Goal: Transaction & Acquisition: Book appointment/travel/reservation

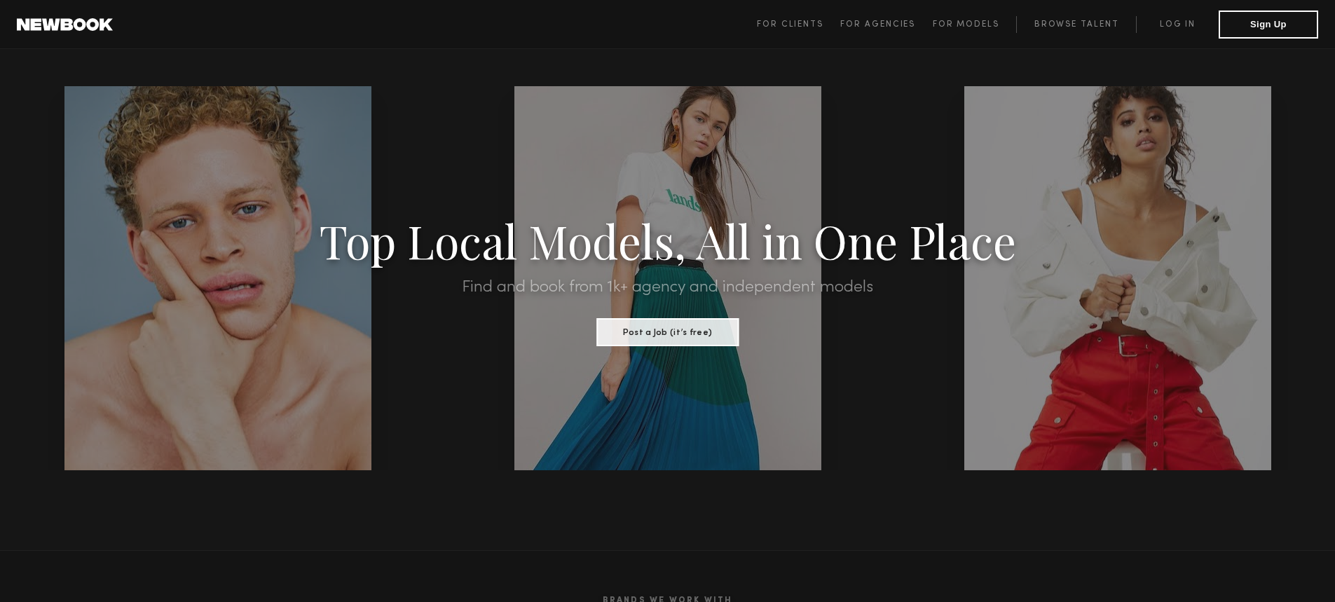
click at [1161, 36] on span "For Clients For Agencies For Models Browse Talent Log in Sign Up" at bounding box center [1037, 25] width 561 height 28
click at [1175, 27] on link "Log in" at bounding box center [1177, 24] width 83 height 17
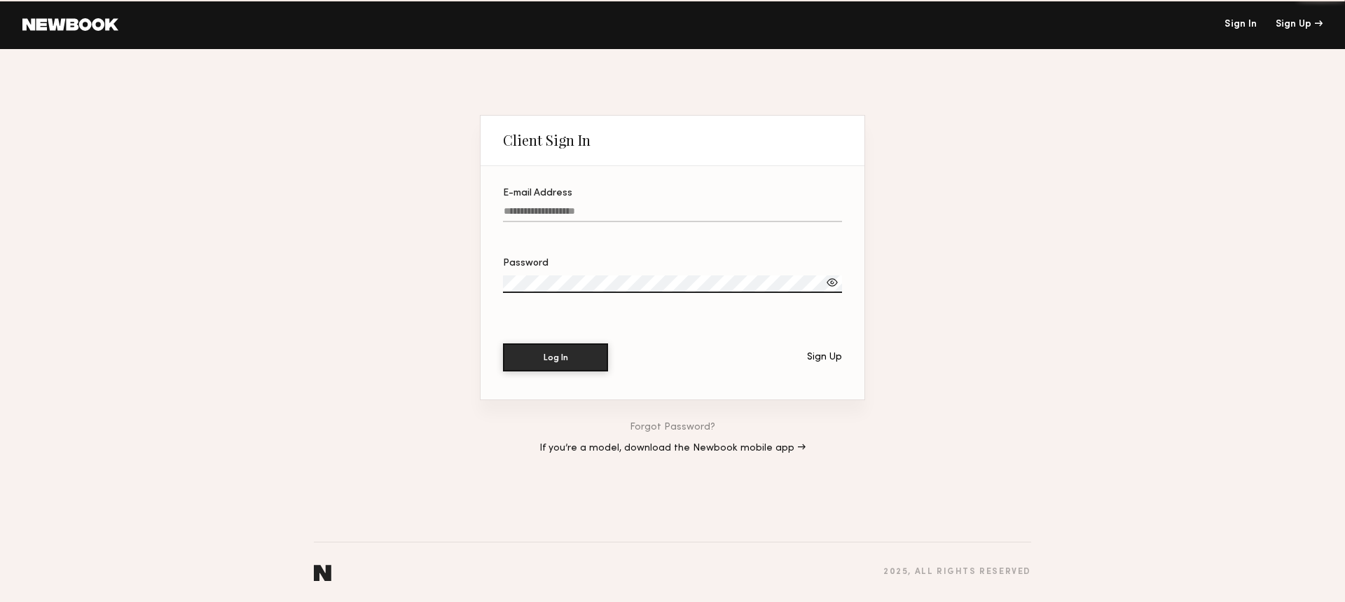
type input "**********"
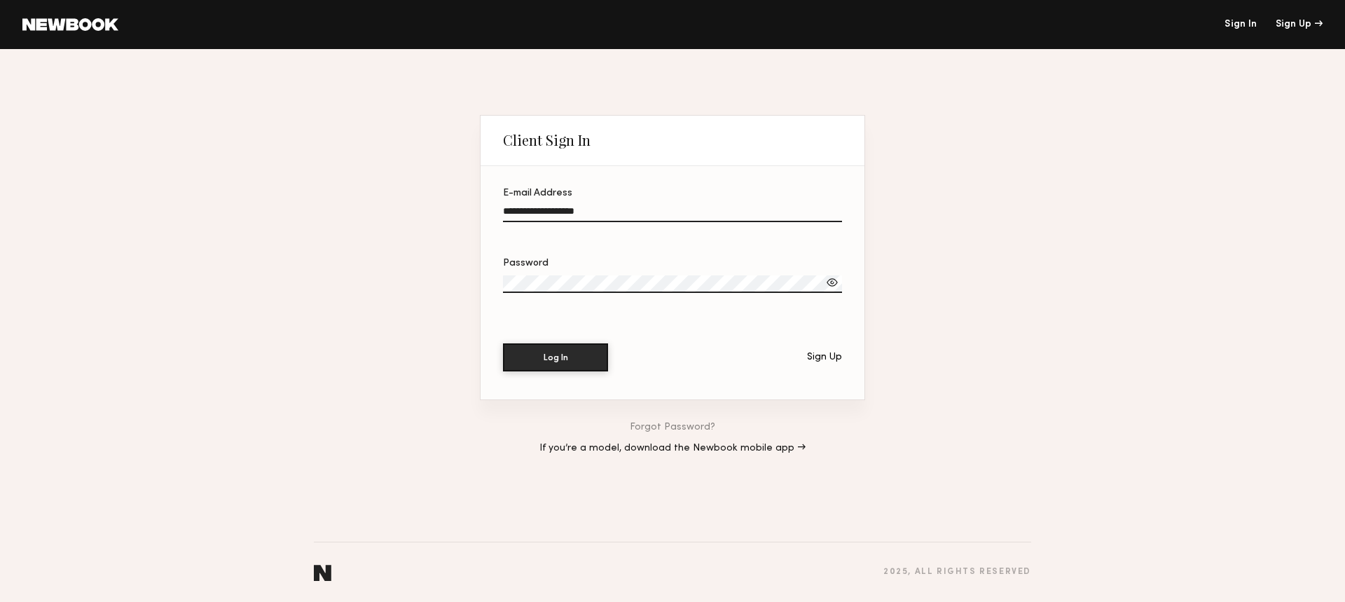
click at [577, 206] on input "**********" at bounding box center [672, 214] width 339 height 16
click at [546, 366] on button "Log In" at bounding box center [555, 357] width 105 height 28
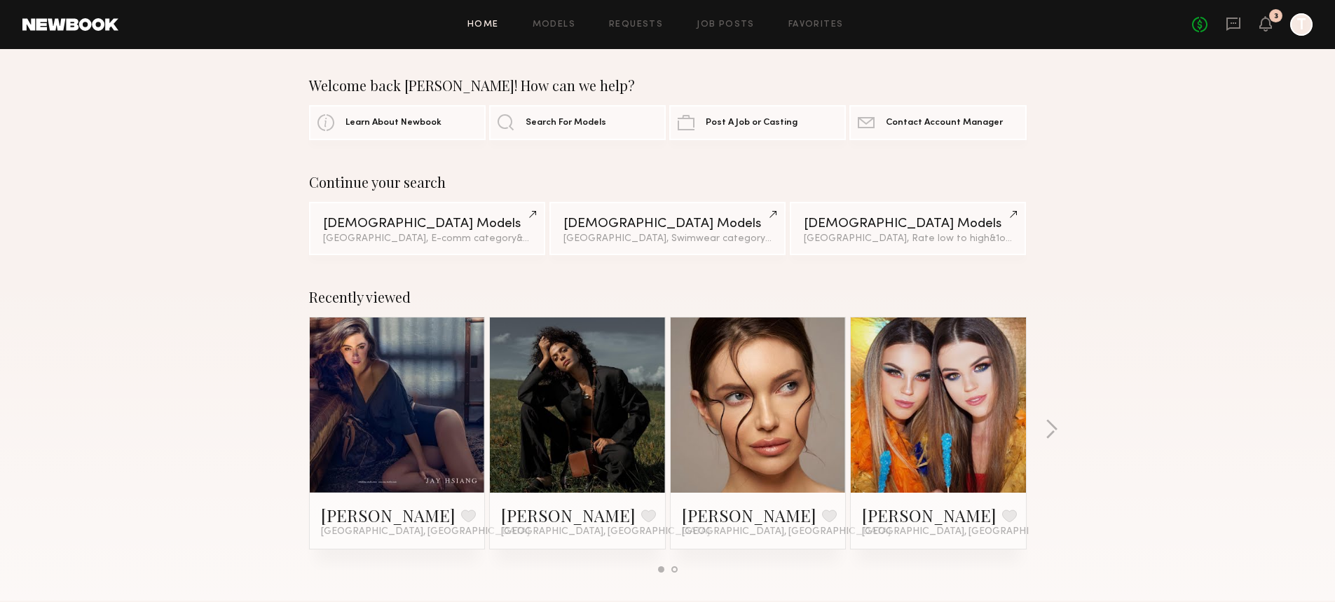
click at [1233, 32] on link at bounding box center [1233, 25] width 15 height 18
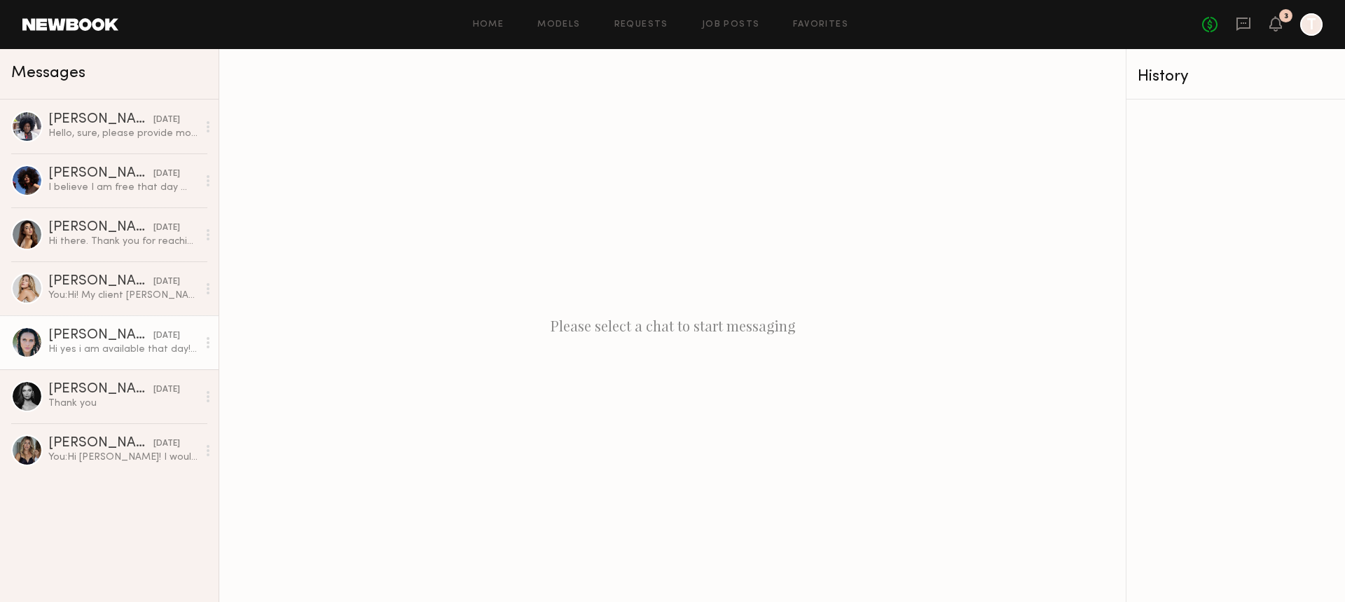
click at [104, 334] on div "Rachel H." at bounding box center [100, 336] width 105 height 14
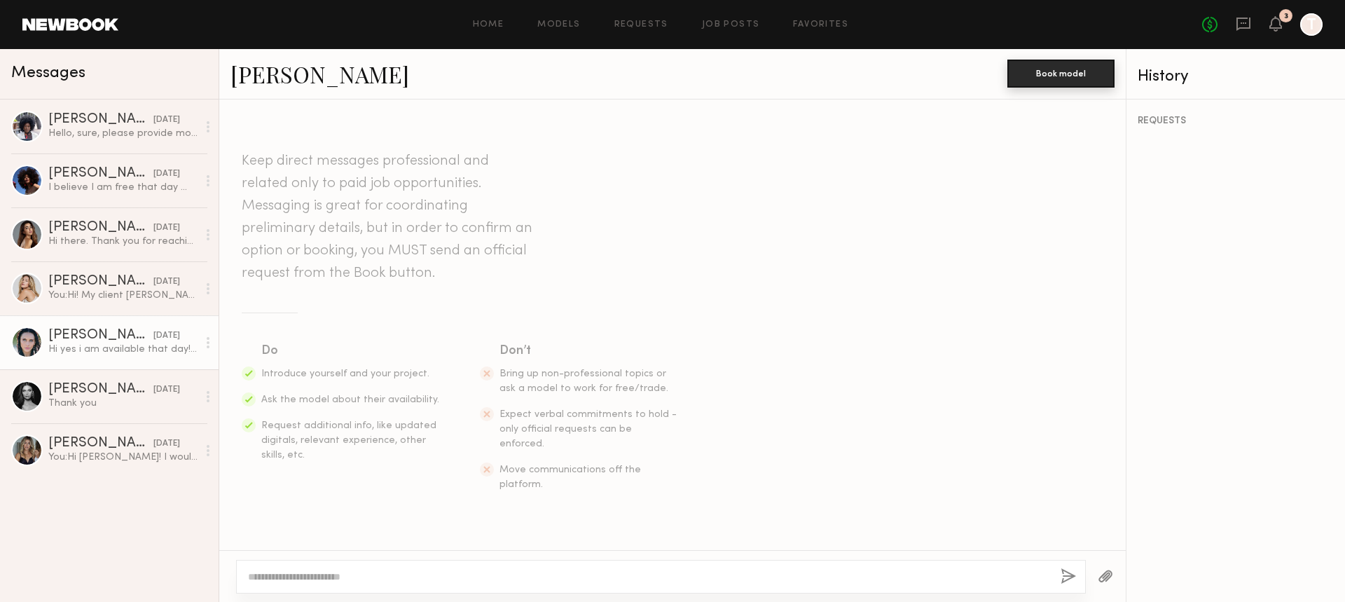
click at [1031, 74] on button "Book model" at bounding box center [1061, 74] width 107 height 28
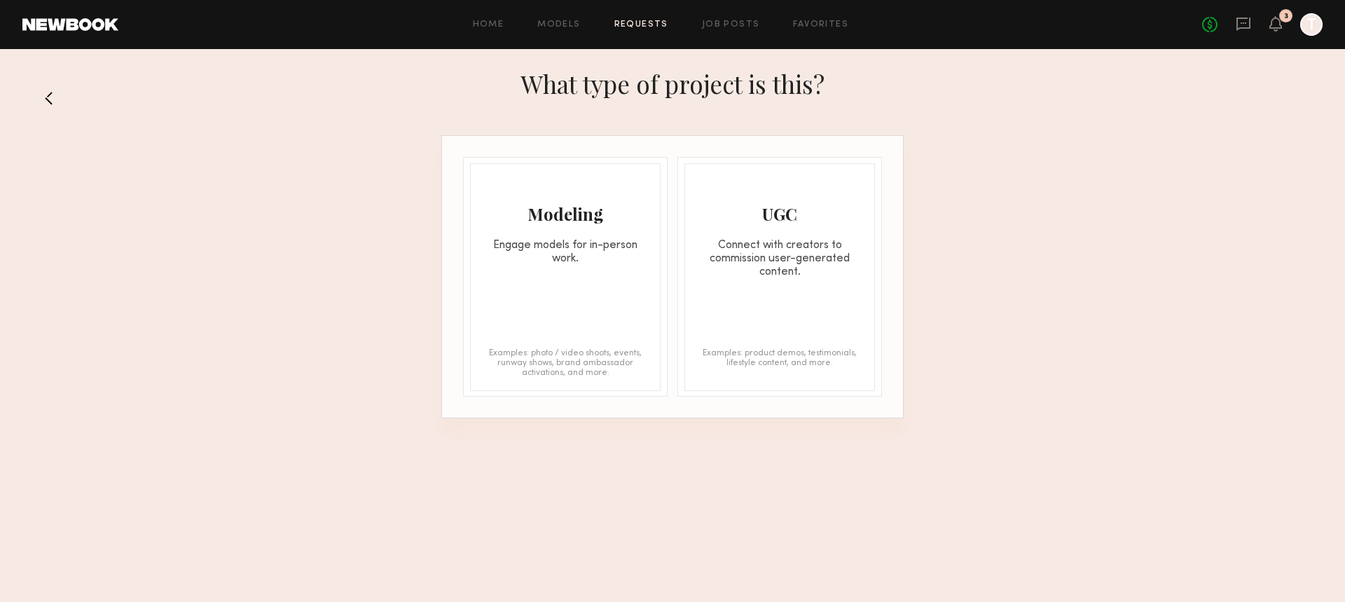
click at [55, 114] on div "What type of project is this?" at bounding box center [672, 97] width 1345 height 75
click at [56, 102] on button at bounding box center [53, 98] width 22 height 22
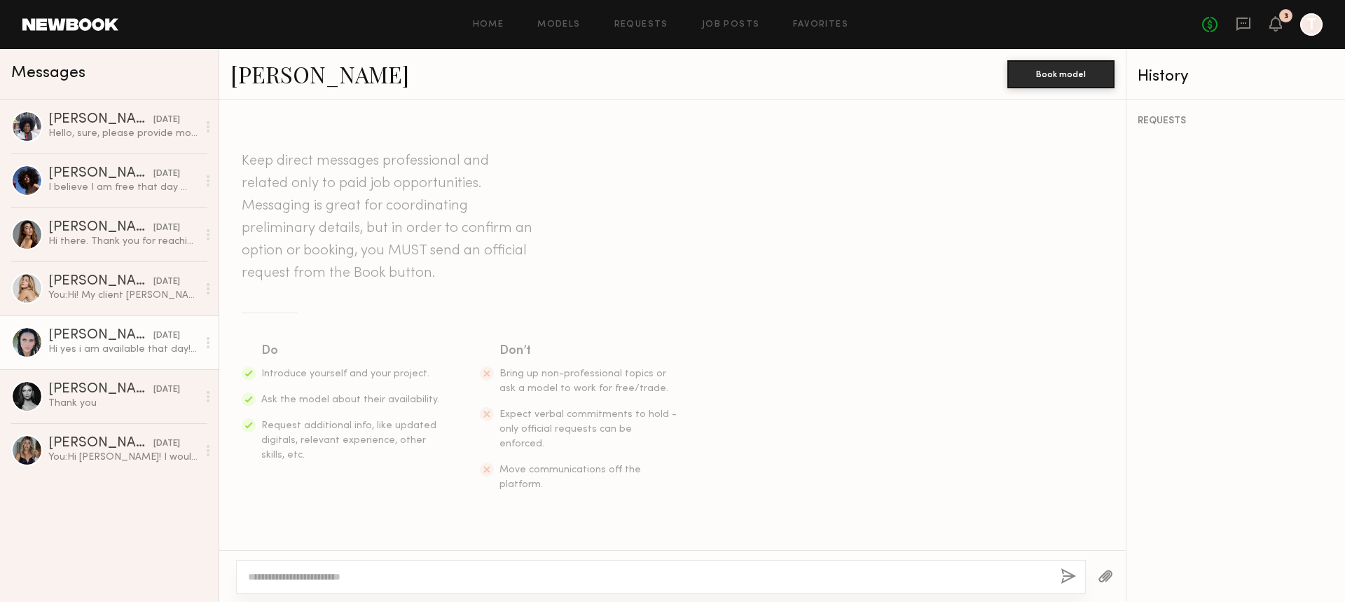
scroll to position [247, 0]
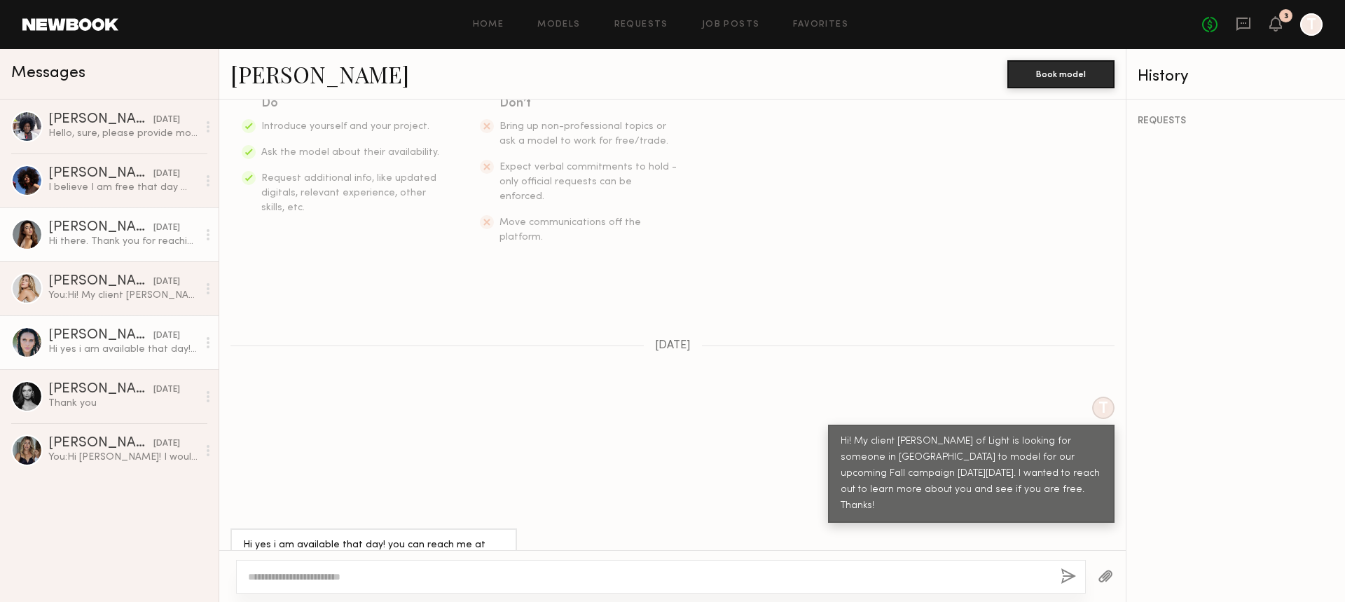
click at [111, 237] on div "Hi there. Thank you for reaching out but I won’t be available unfortunately" at bounding box center [122, 241] width 149 height 13
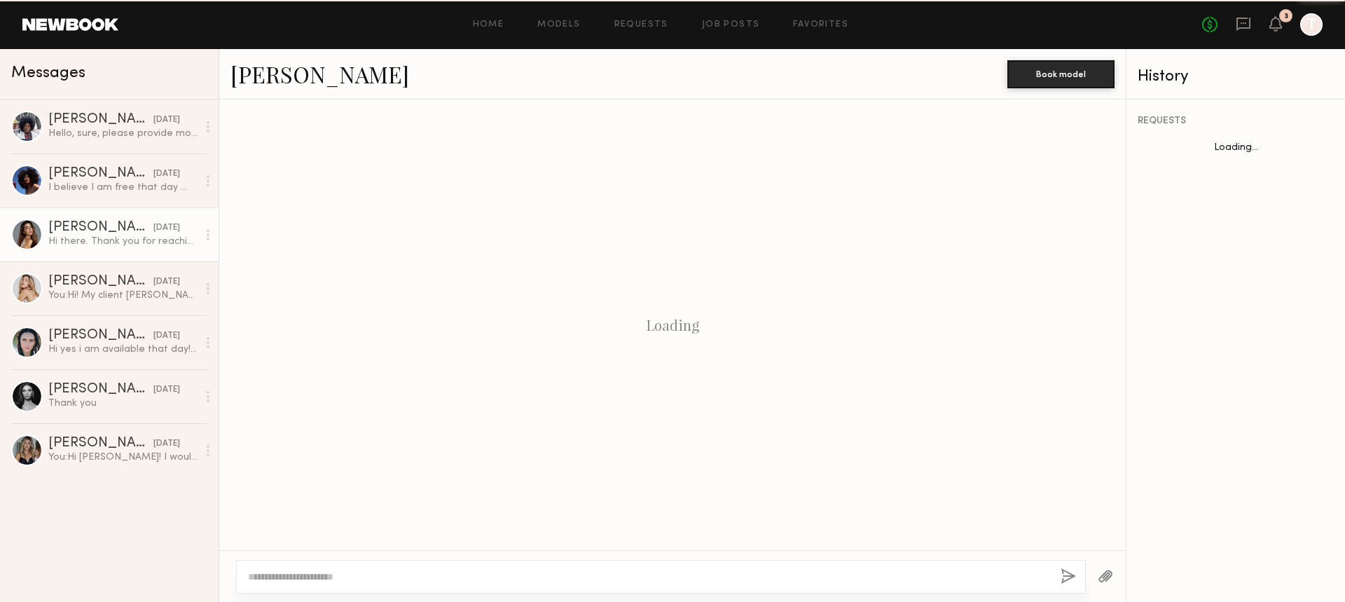
scroll to position [247, 0]
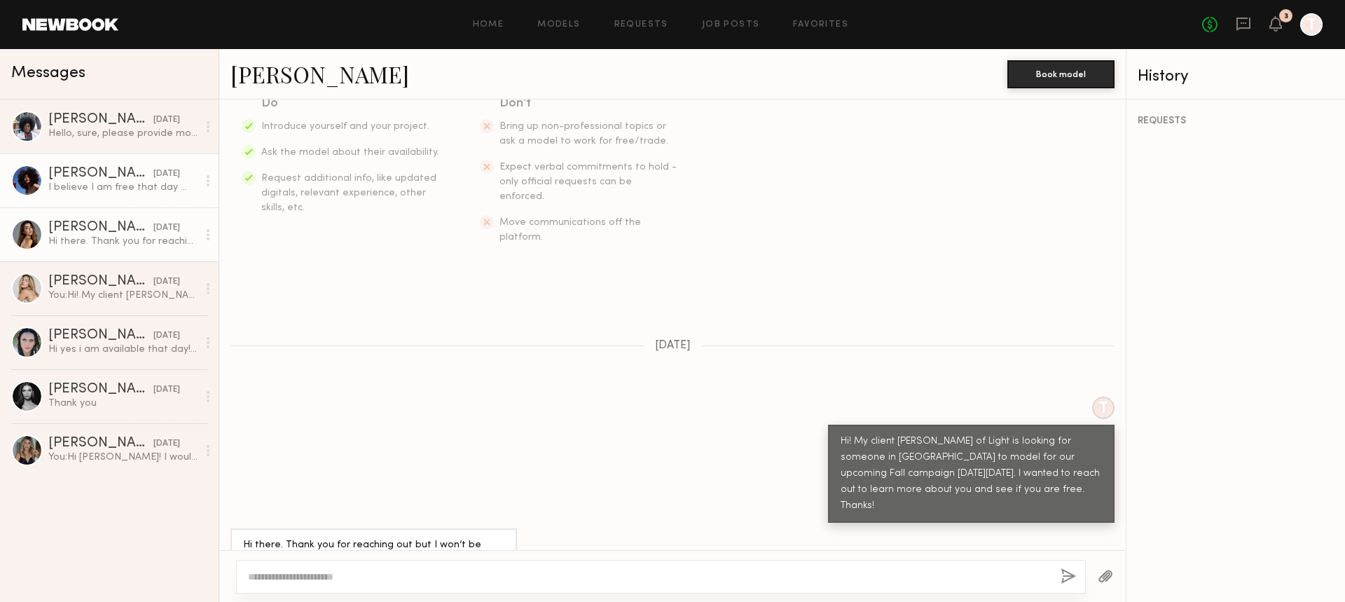
click at [113, 172] on div "TraSeanna M." at bounding box center [100, 174] width 105 height 14
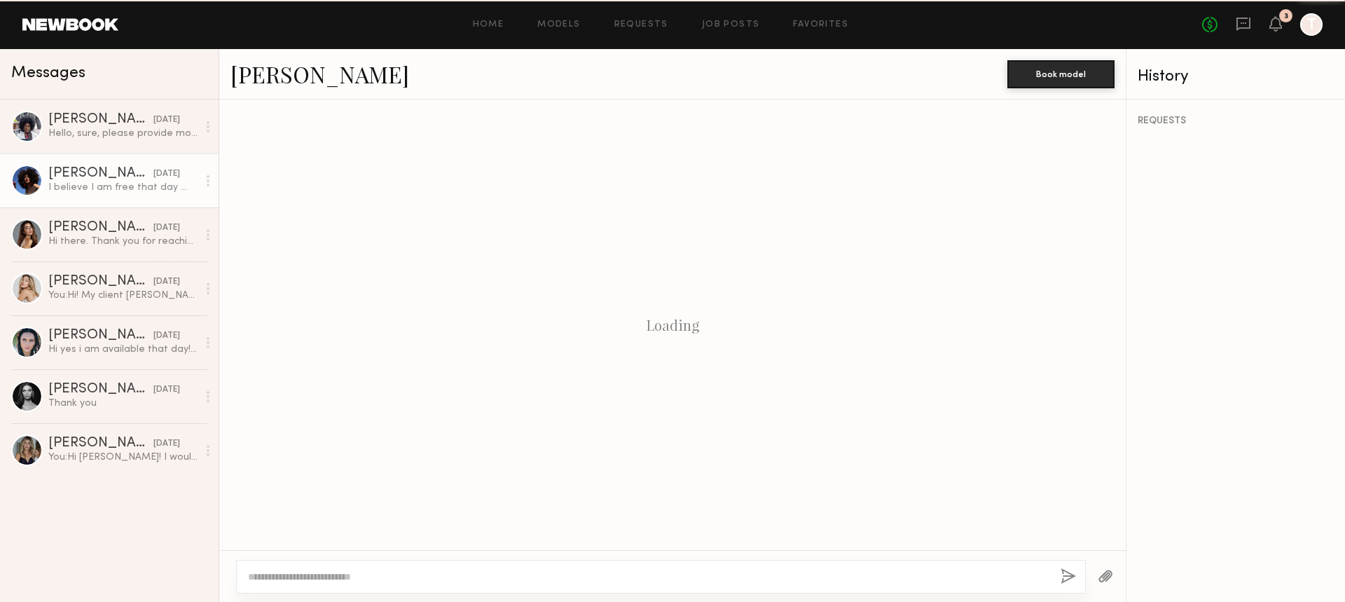
scroll to position [299, 0]
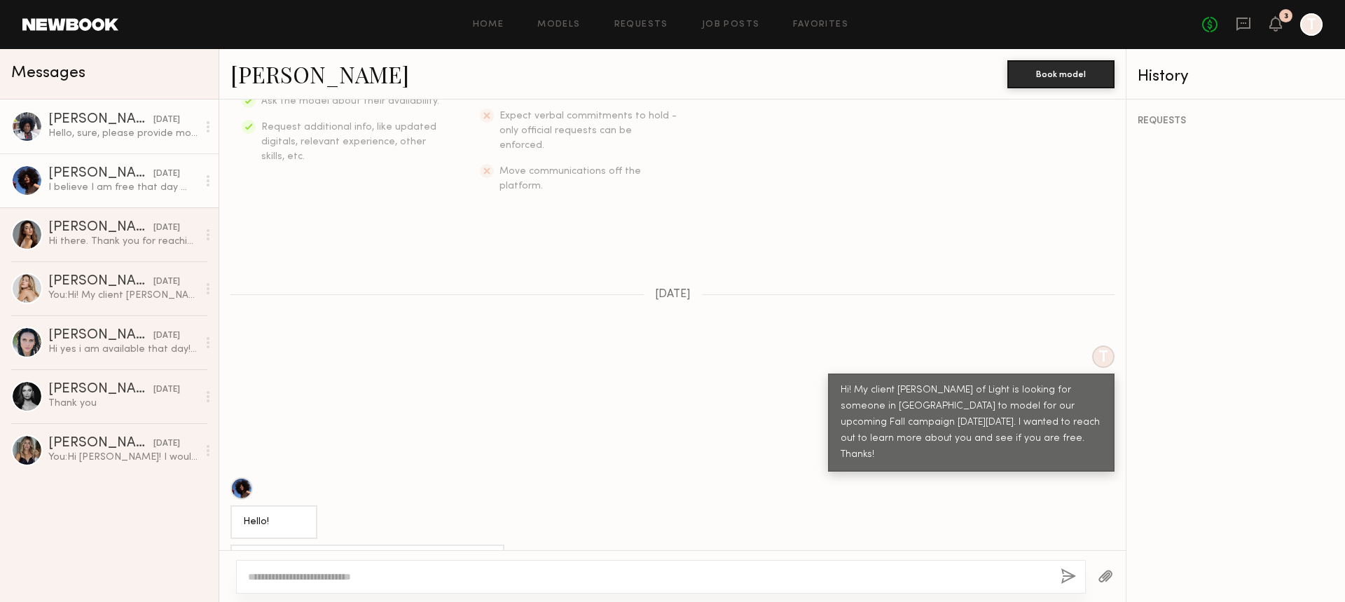
click at [106, 136] on div "Hello, sure, please provide more details." at bounding box center [122, 133] width 149 height 13
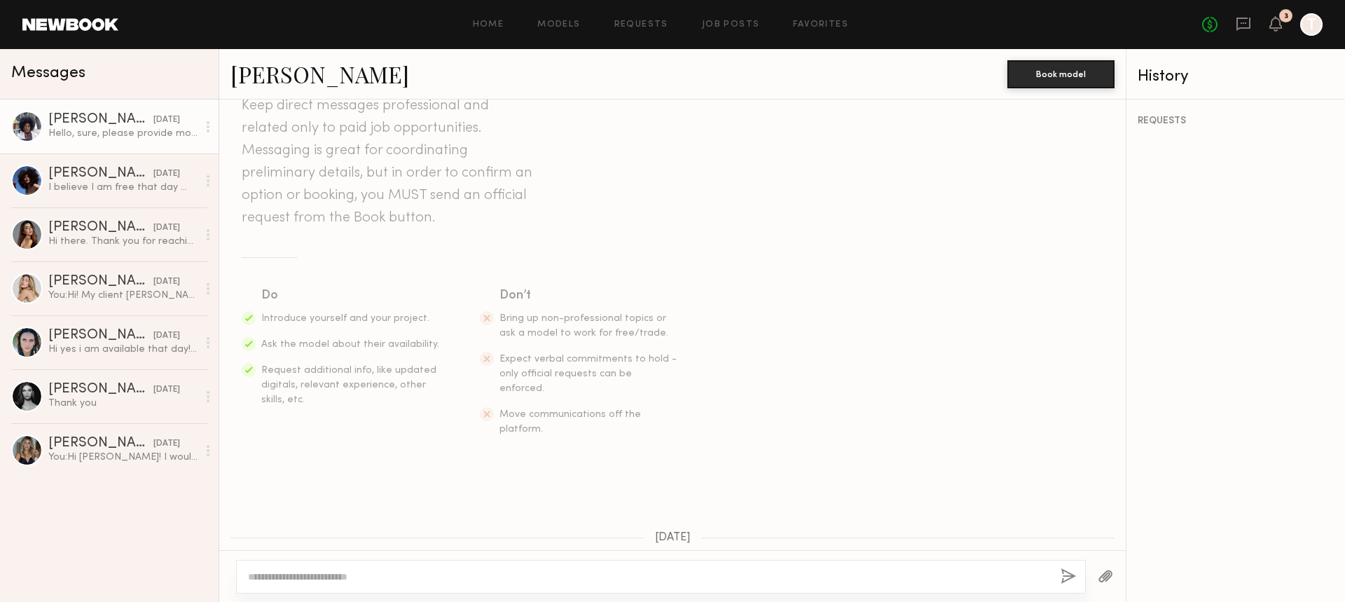
scroll to position [341, 0]
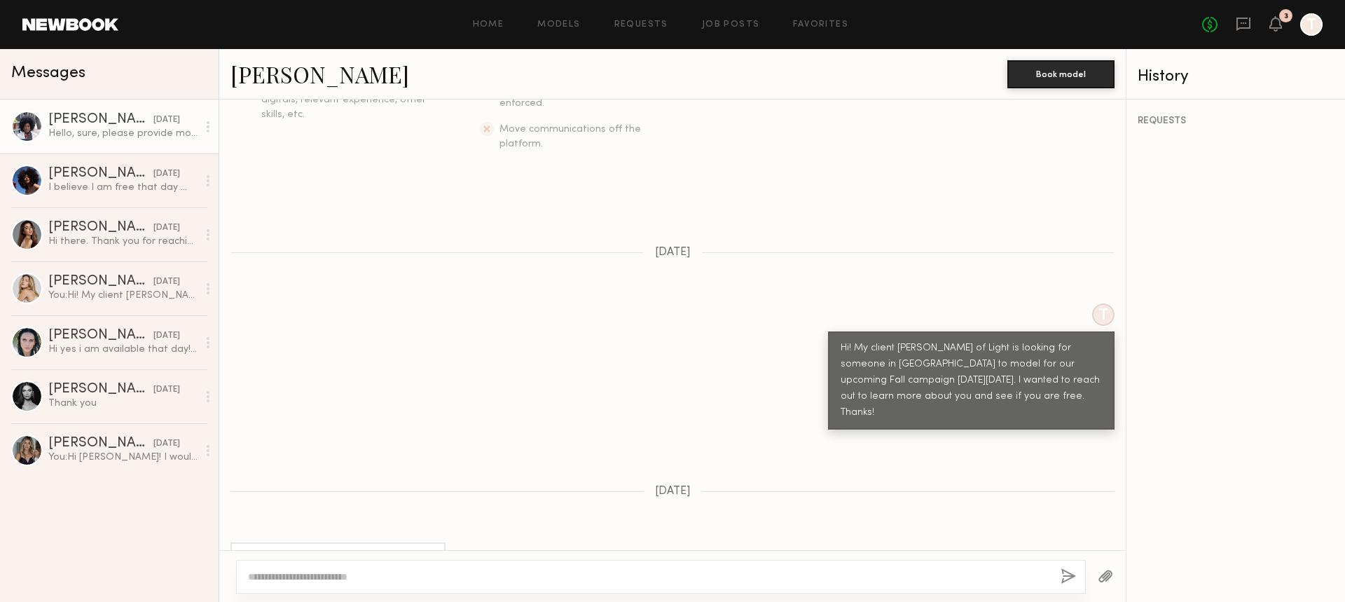
click at [62, 135] on div "Hello, sure, please provide more details." at bounding box center [122, 133] width 149 height 13
click at [203, 123] on div at bounding box center [208, 127] width 21 height 28
click at [107, 122] on div "Dawoonah P." at bounding box center [100, 120] width 105 height 14
click at [22, 125] on div at bounding box center [27, 127] width 32 height 32
click at [70, 122] on div "Dawoonah P." at bounding box center [100, 120] width 105 height 14
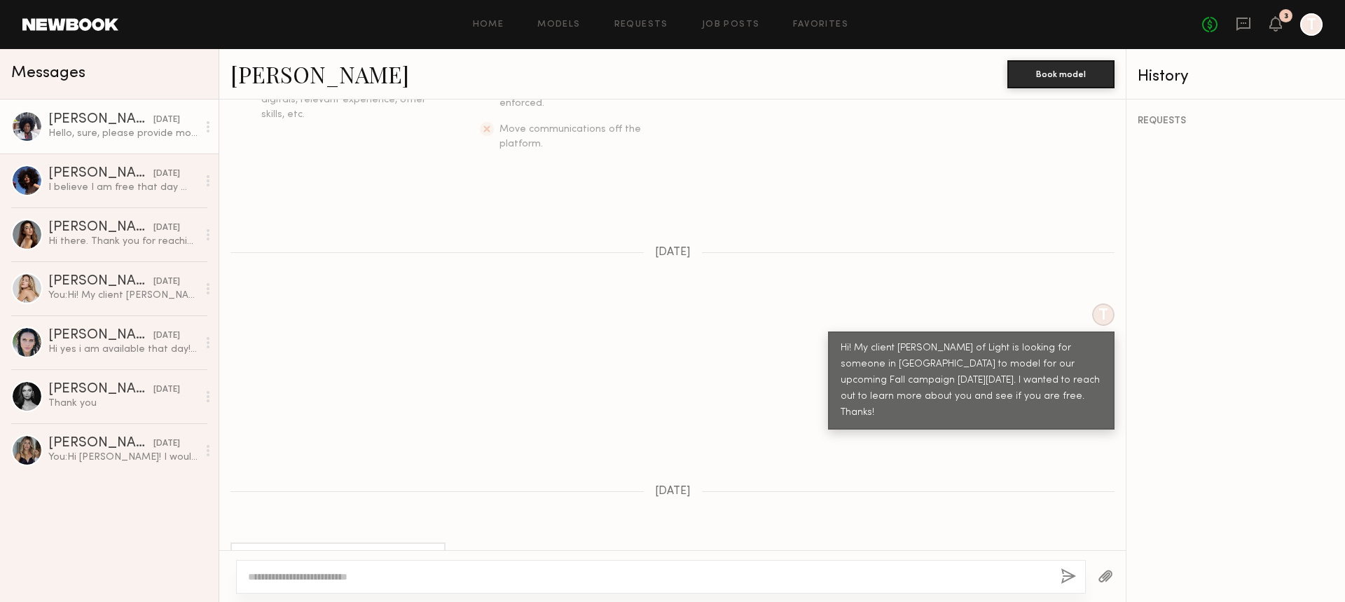
click at [300, 76] on link "Dawoonah P." at bounding box center [320, 74] width 179 height 30
click at [53, 184] on div "I believe I am free that day 😊 what are the details?" at bounding box center [122, 187] width 149 height 13
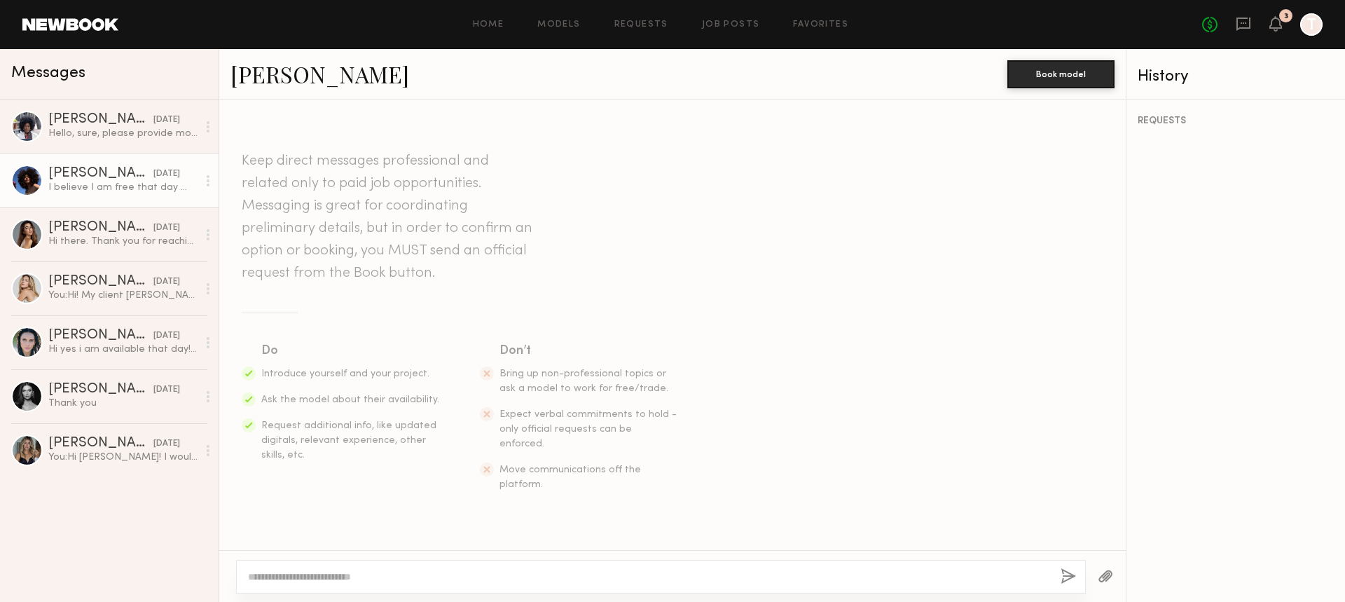
click at [23, 176] on div at bounding box center [27, 181] width 32 height 32
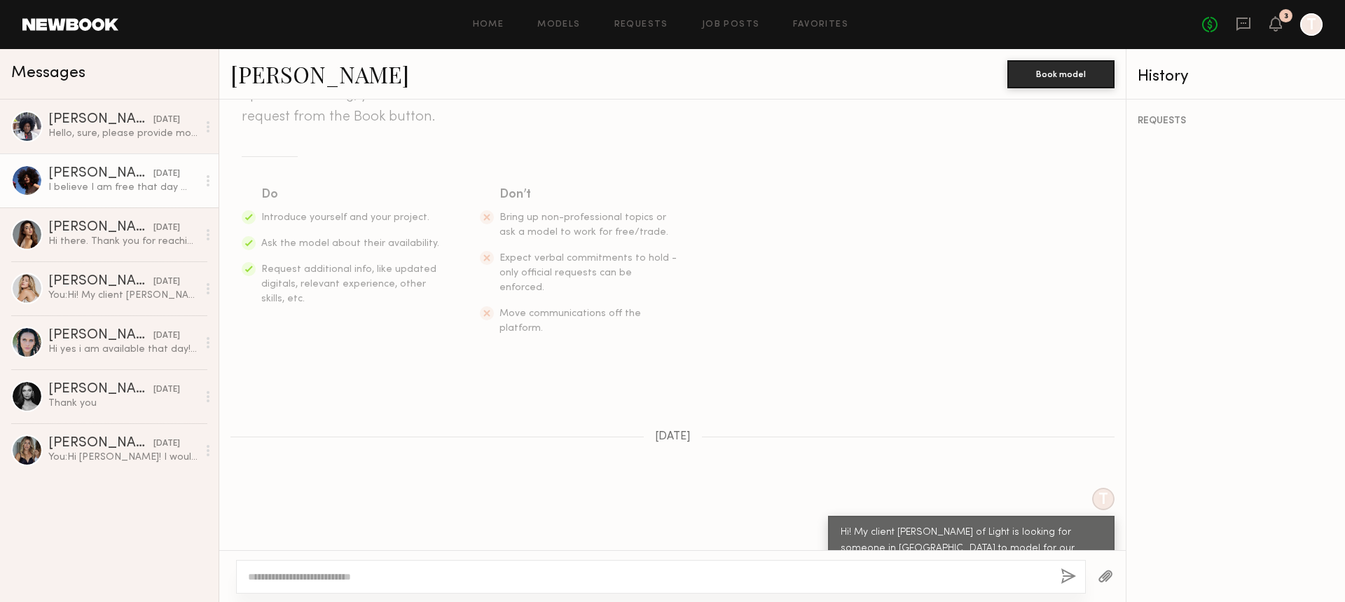
scroll to position [299, 0]
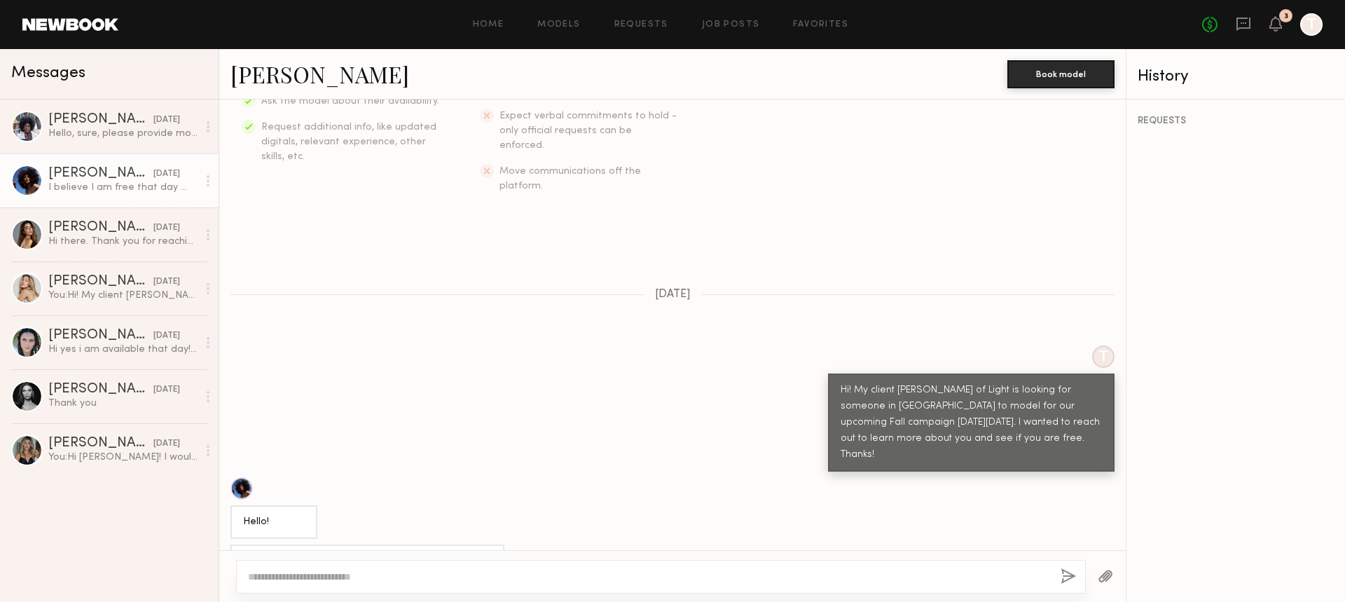
click at [245, 477] on div at bounding box center [242, 488] width 22 height 22
click at [108, 342] on div "Rachel H." at bounding box center [100, 336] width 105 height 14
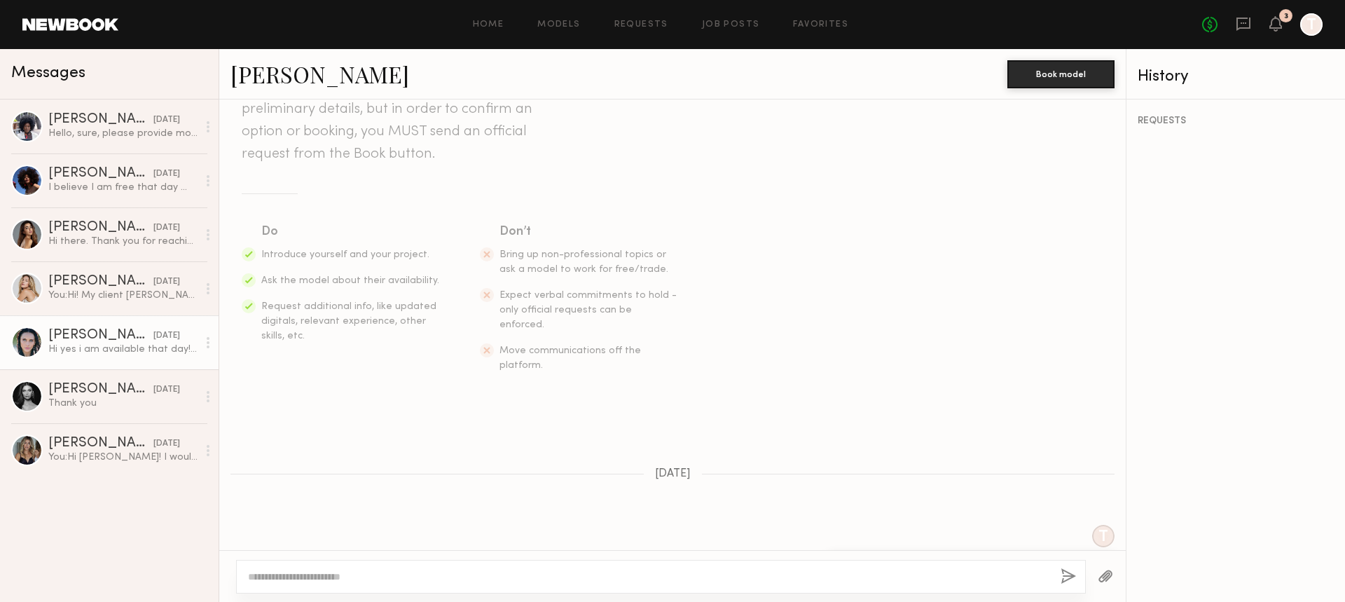
scroll to position [247, 0]
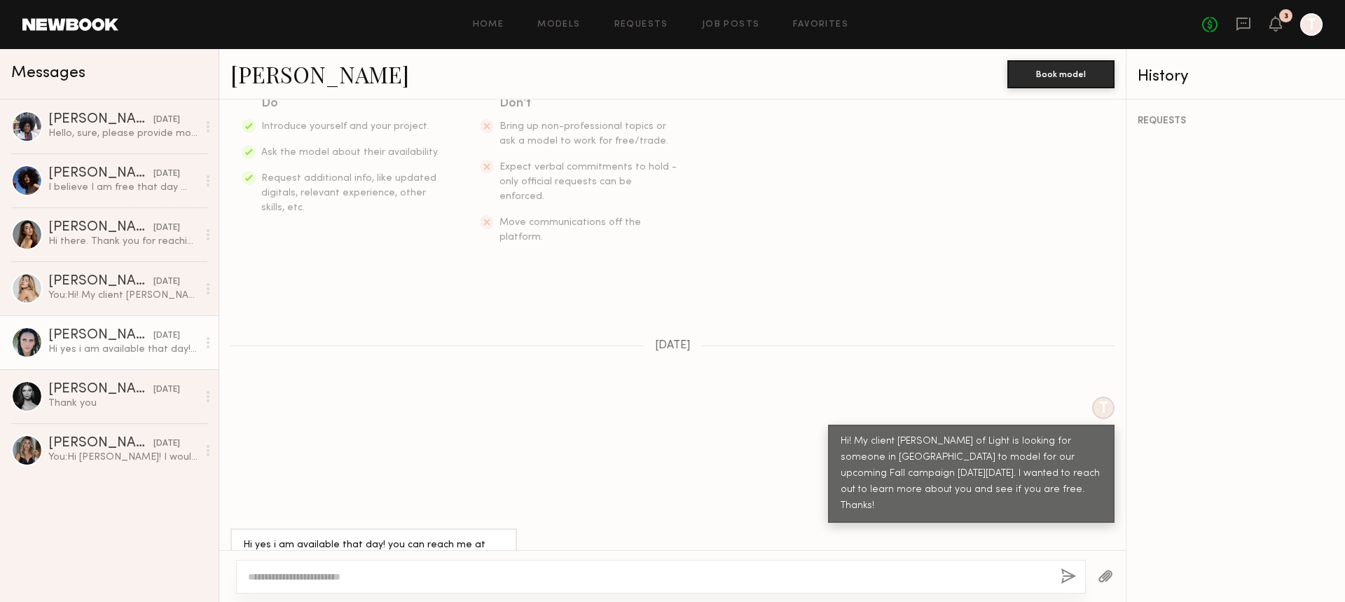
click at [78, 343] on div "Rachel H." at bounding box center [100, 336] width 105 height 14
click at [583, 528] on div "Hi yes i am available that day! you can reach me at 9544942719 thanks!!" at bounding box center [672, 553] width 907 height 50
click at [47, 347] on link "Rachel H. 08/08/2025 Hi yes i am available that day! you can reach me at 954494…" at bounding box center [109, 342] width 219 height 54
click at [29, 338] on div at bounding box center [27, 343] width 32 height 32
click at [226, 528] on div "Hi yes i am available that day! you can reach me at 9544942719 thanks!!" at bounding box center [672, 553] width 907 height 50
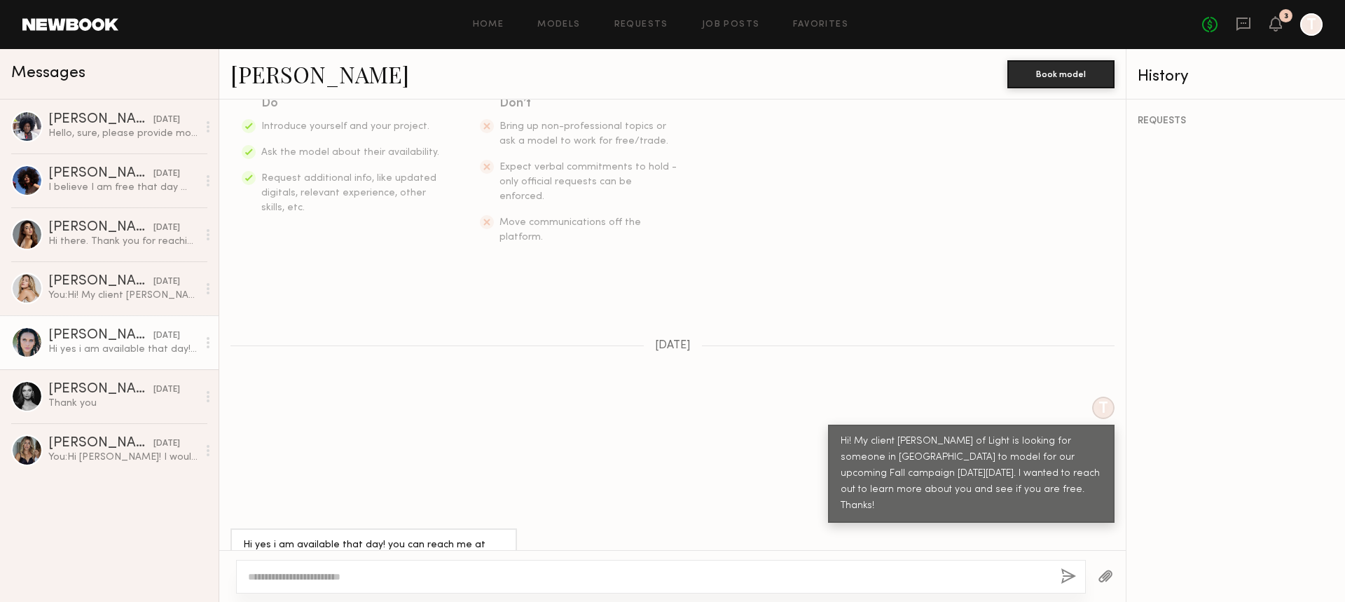
click at [40, 344] on div at bounding box center [27, 343] width 32 height 32
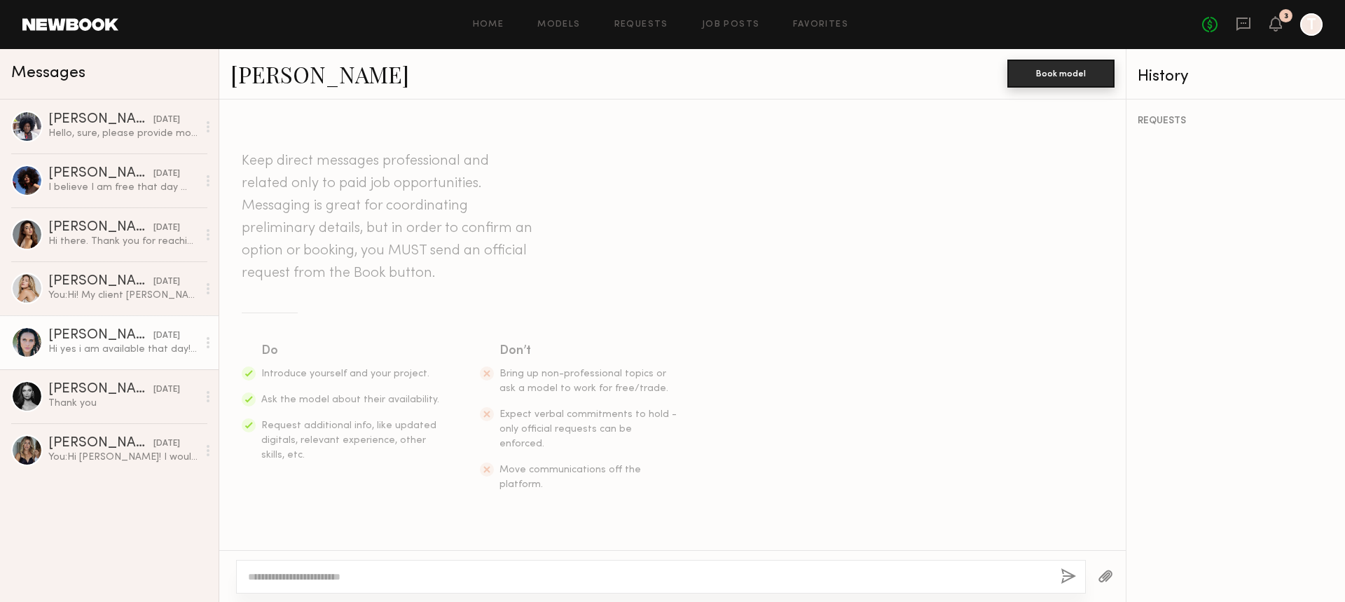
click at [1076, 76] on button "Book model" at bounding box center [1061, 74] width 107 height 28
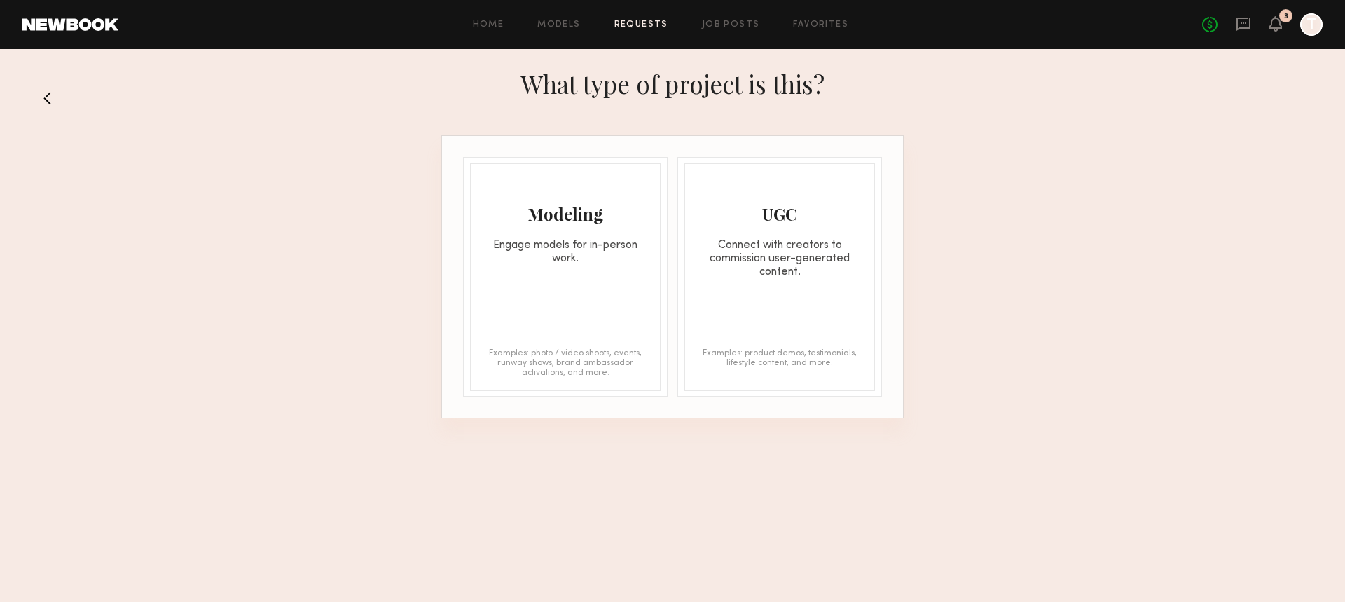
click at [51, 98] on button at bounding box center [53, 98] width 22 height 22
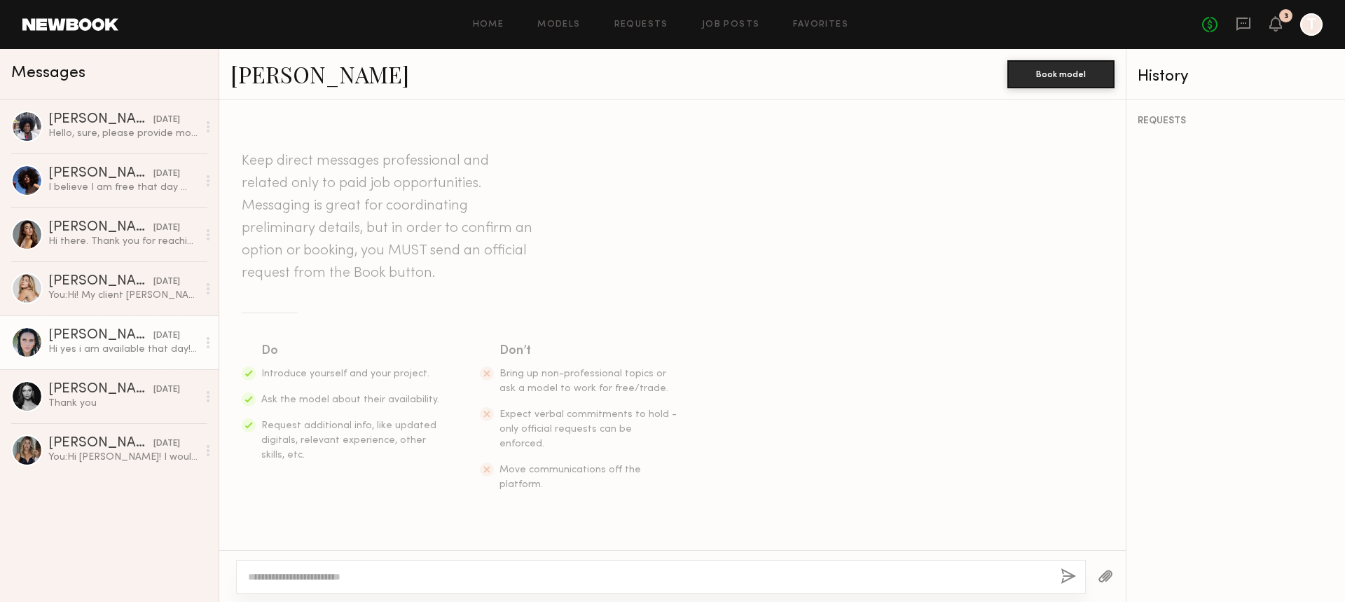
scroll to position [247, 0]
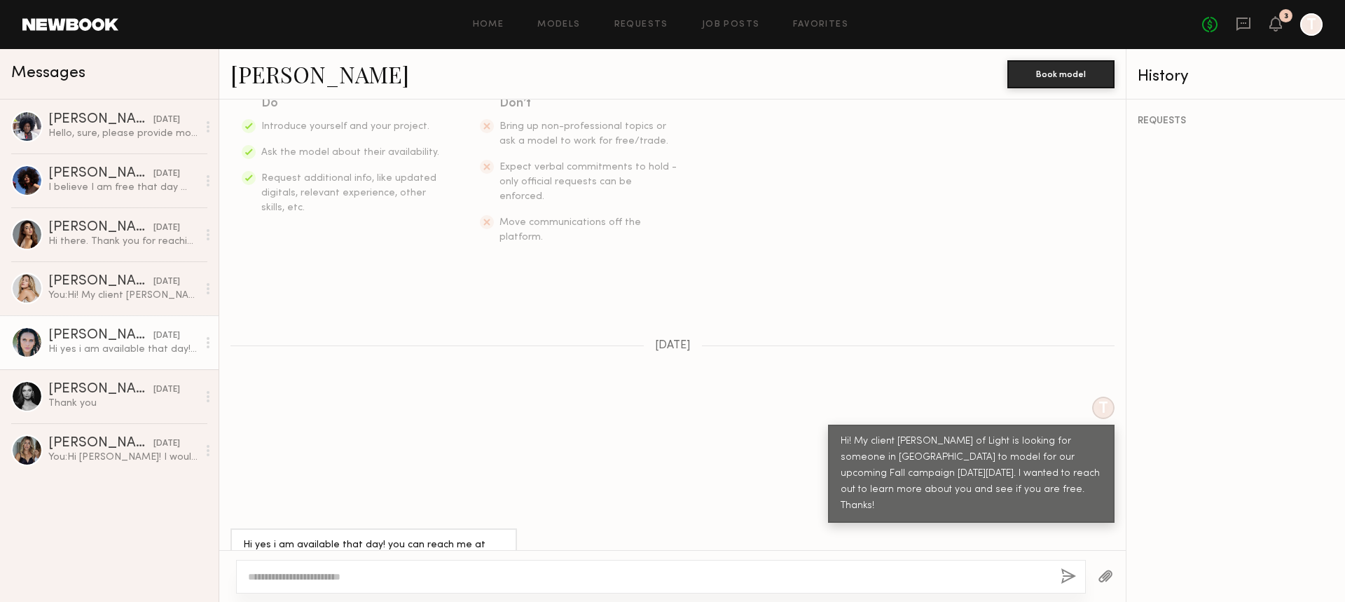
click at [68, 333] on div "Rachel H." at bounding box center [100, 336] width 105 height 14
click at [29, 343] on div at bounding box center [27, 343] width 32 height 32
click at [232, 528] on div "Hi yes i am available that day! you can reach me at 9544942719 thanks!!" at bounding box center [374, 553] width 287 height 50
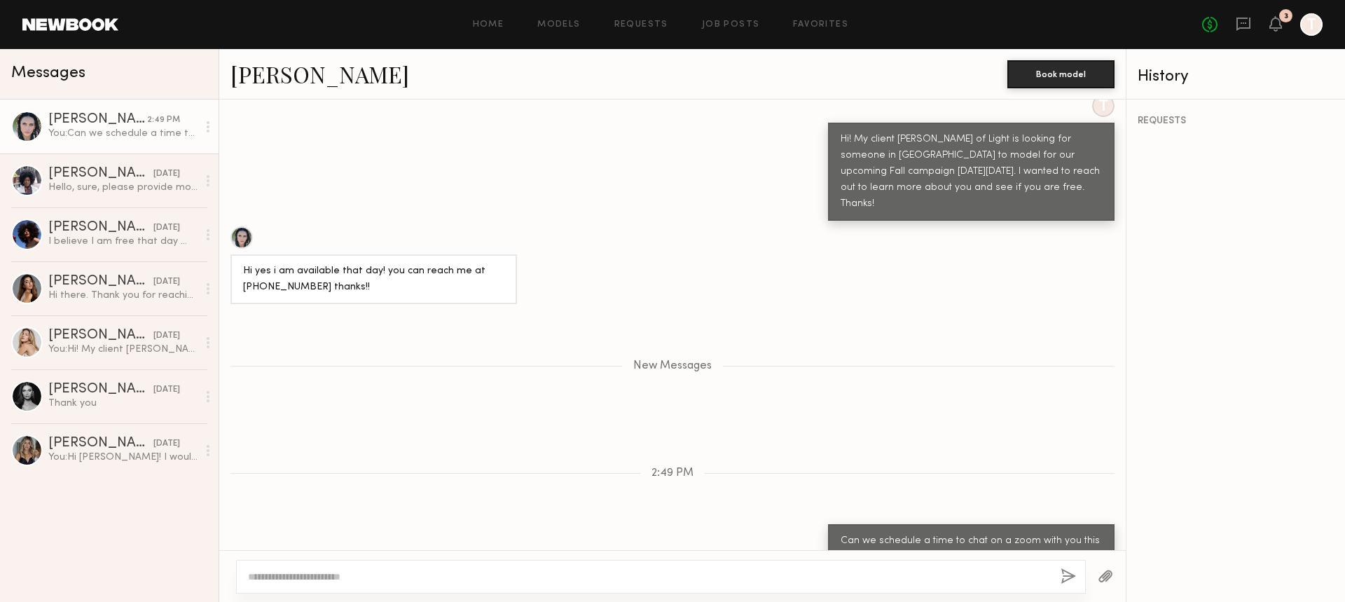
click at [237, 226] on div at bounding box center [242, 237] width 22 height 22
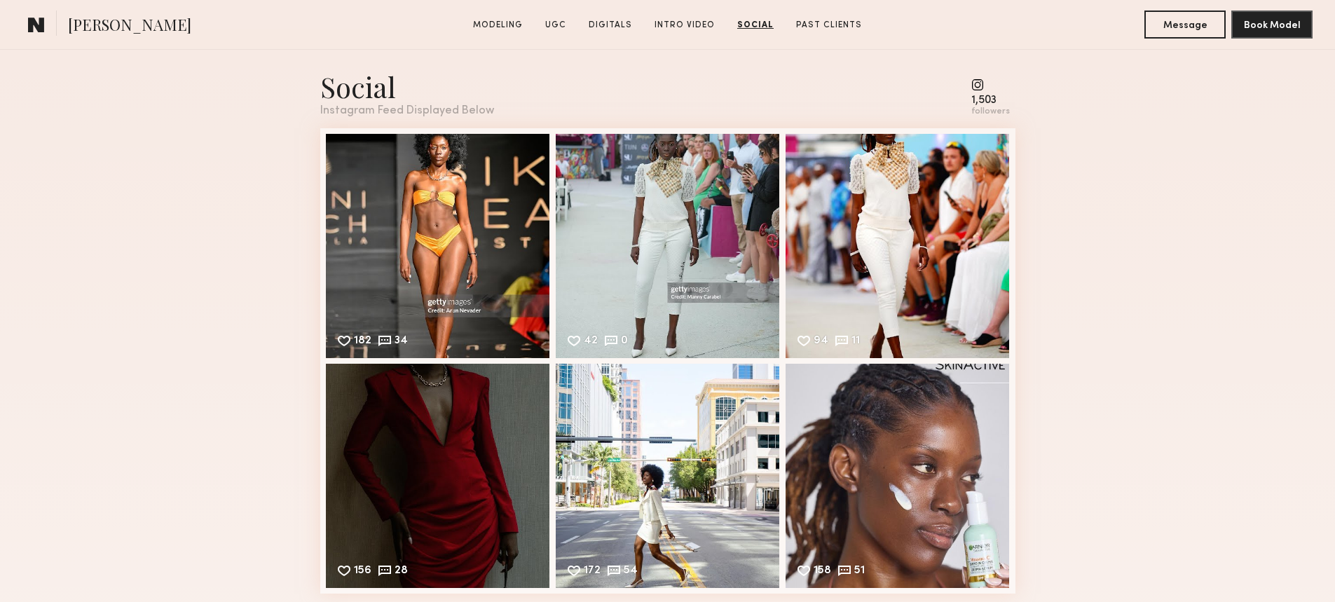
scroll to position [2823, 0]
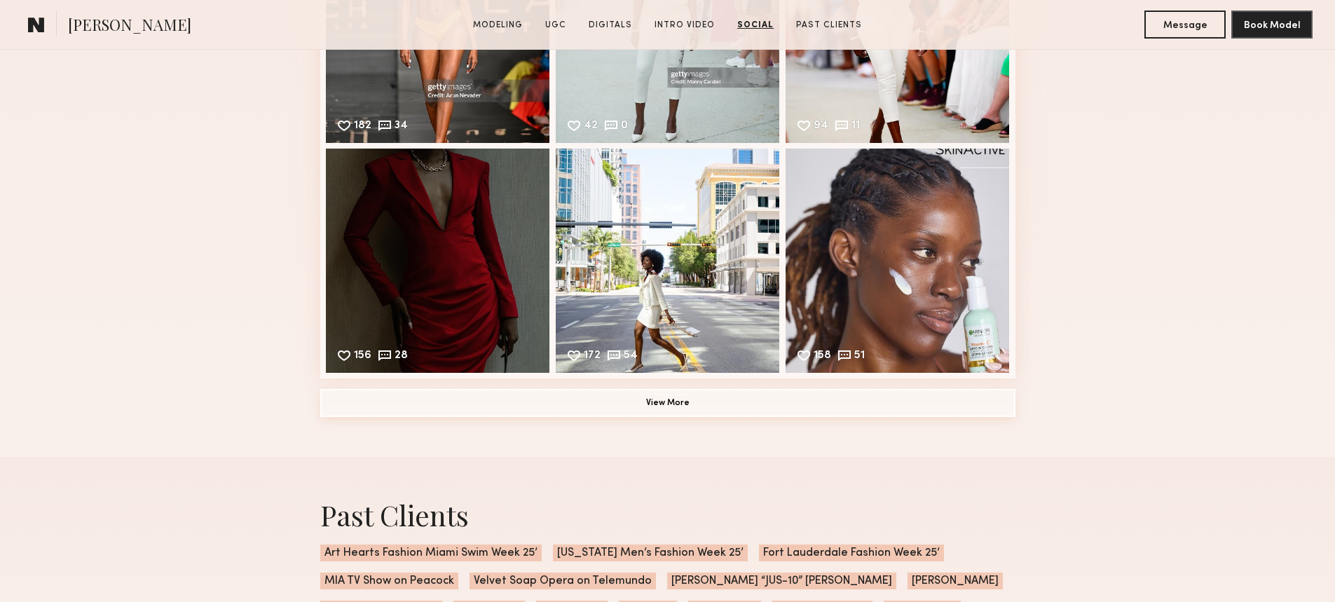
click at [634, 409] on button "View More" at bounding box center [667, 403] width 695 height 28
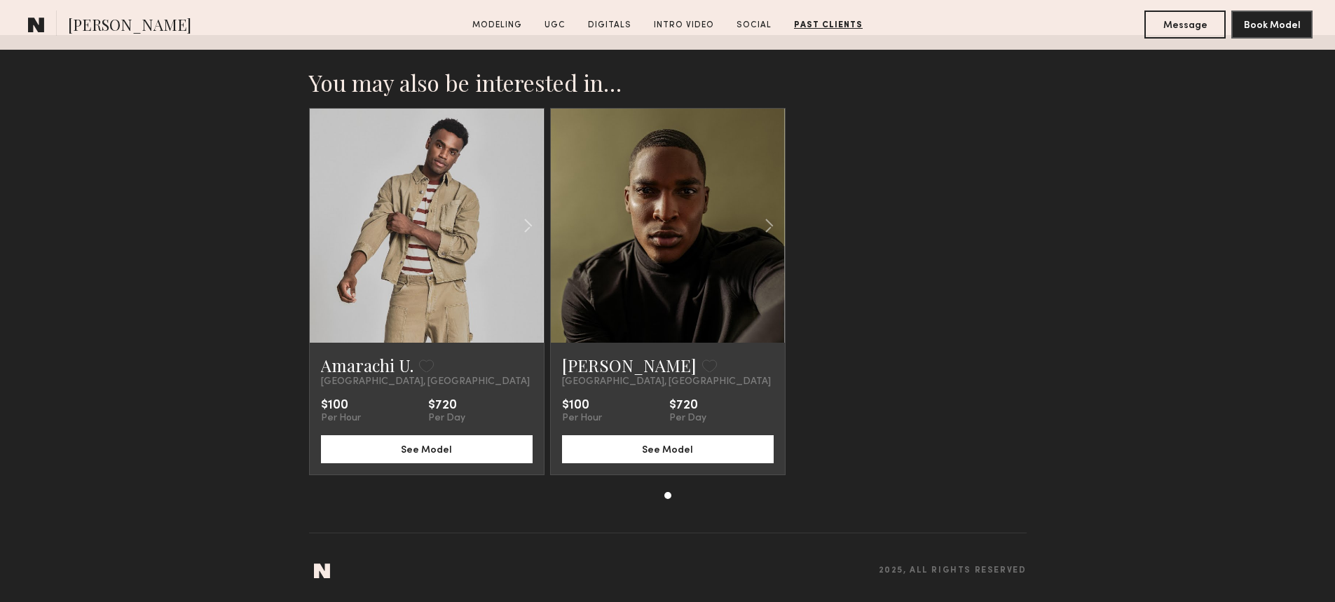
scroll to position [3931, 0]
click at [1333, 497] on section "You may also be interested in… Amarachi U. Favorite Miami, FL $100 Per Hour $72…" at bounding box center [667, 318] width 1335 height 567
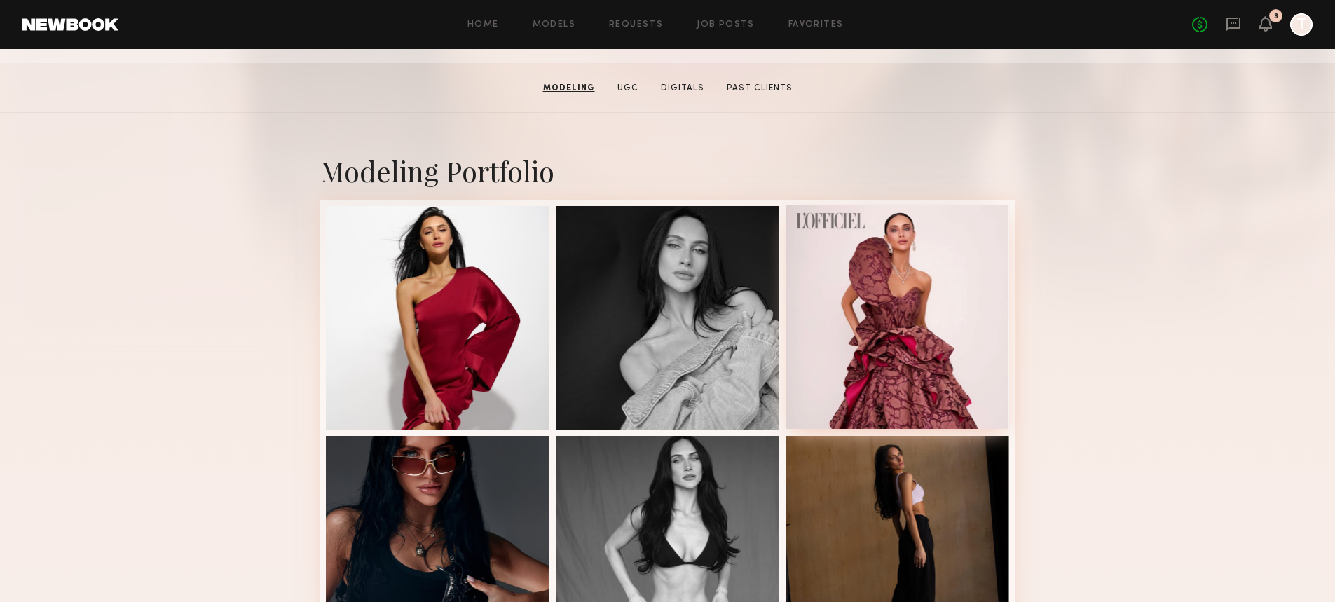
scroll to position [205, 0]
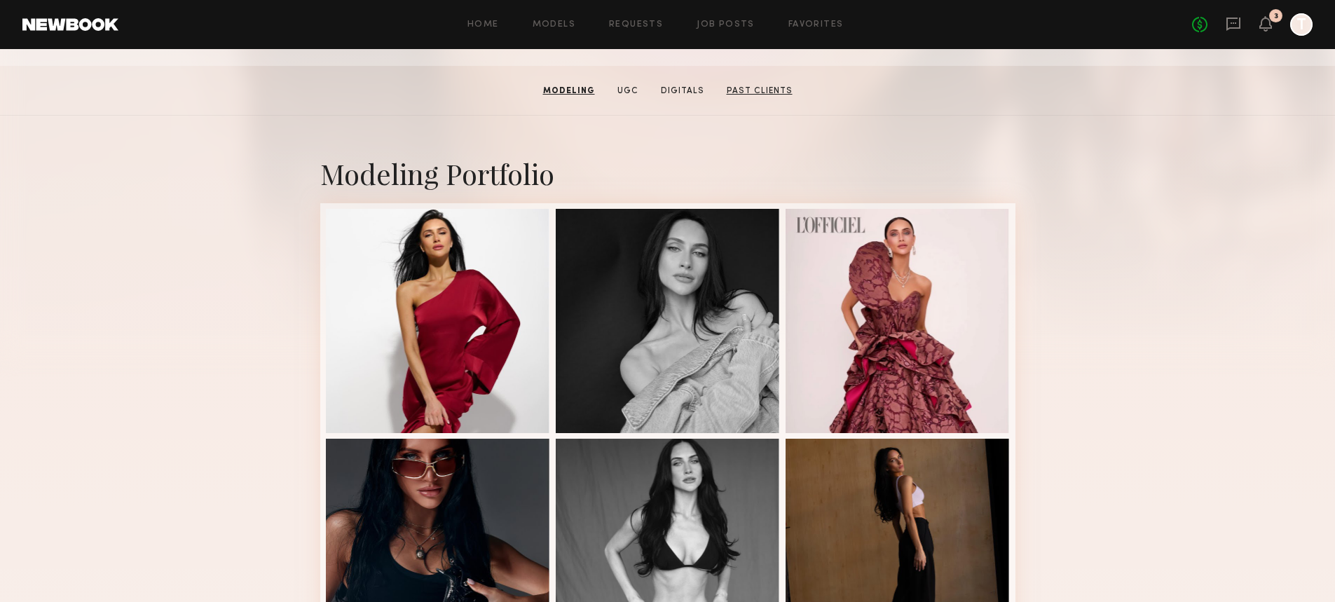
click at [769, 93] on link "Past Clients" at bounding box center [759, 91] width 77 height 13
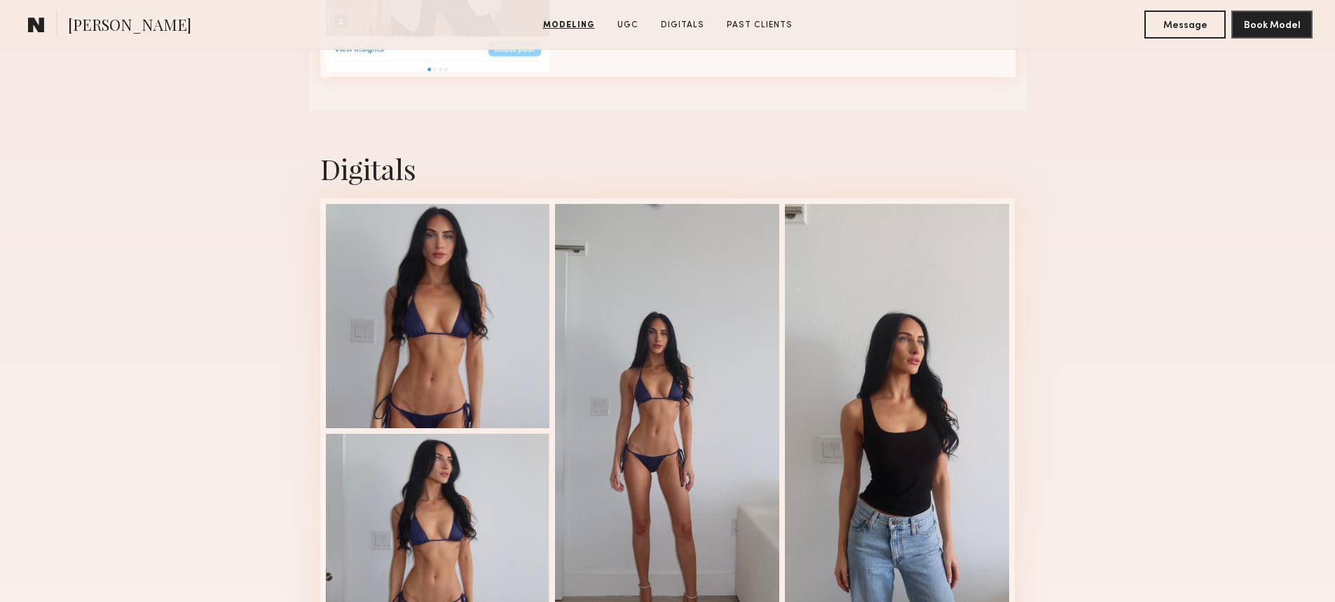
scroll to position [1957, 0]
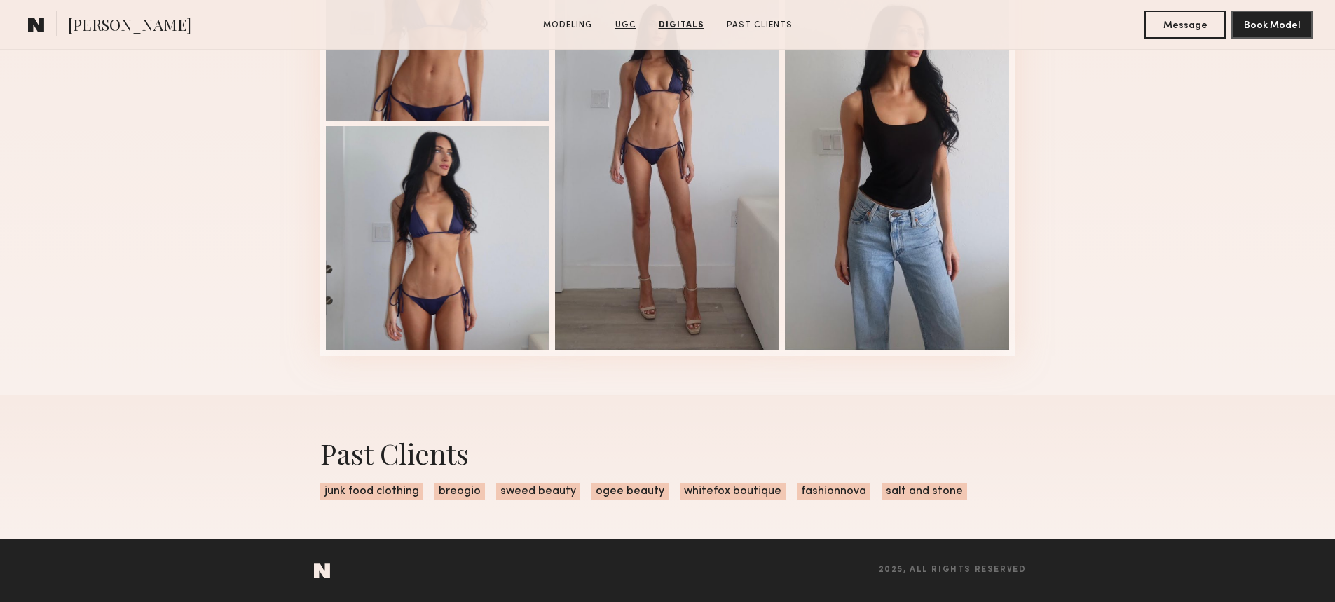
click at [632, 25] on link "UGC" at bounding box center [626, 25] width 32 height 13
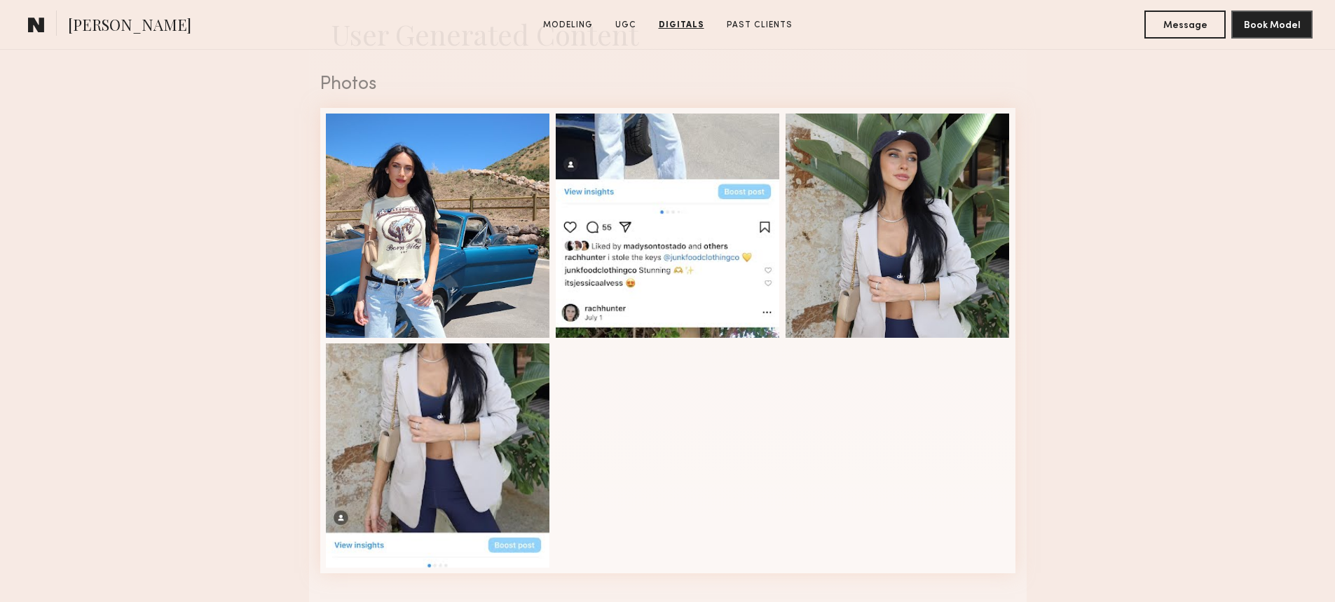
scroll to position [1064, 0]
